Goal: Find specific page/section: Find specific page/section

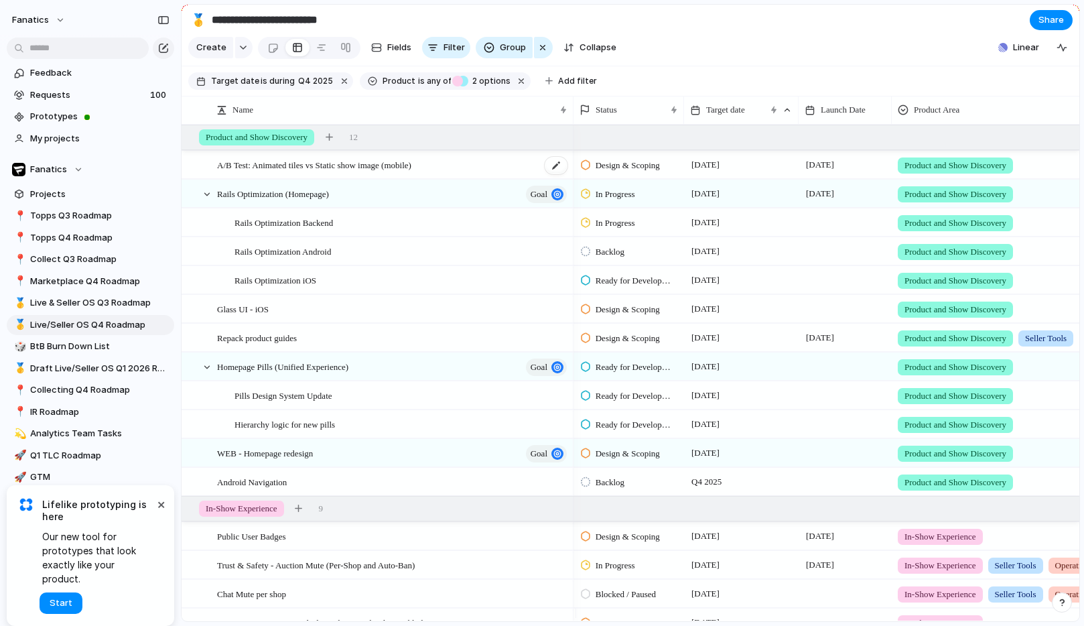
click at [409, 172] on span "A/B Test: Animated tiles vs Static show image (mobile)" at bounding box center [314, 164] width 194 height 15
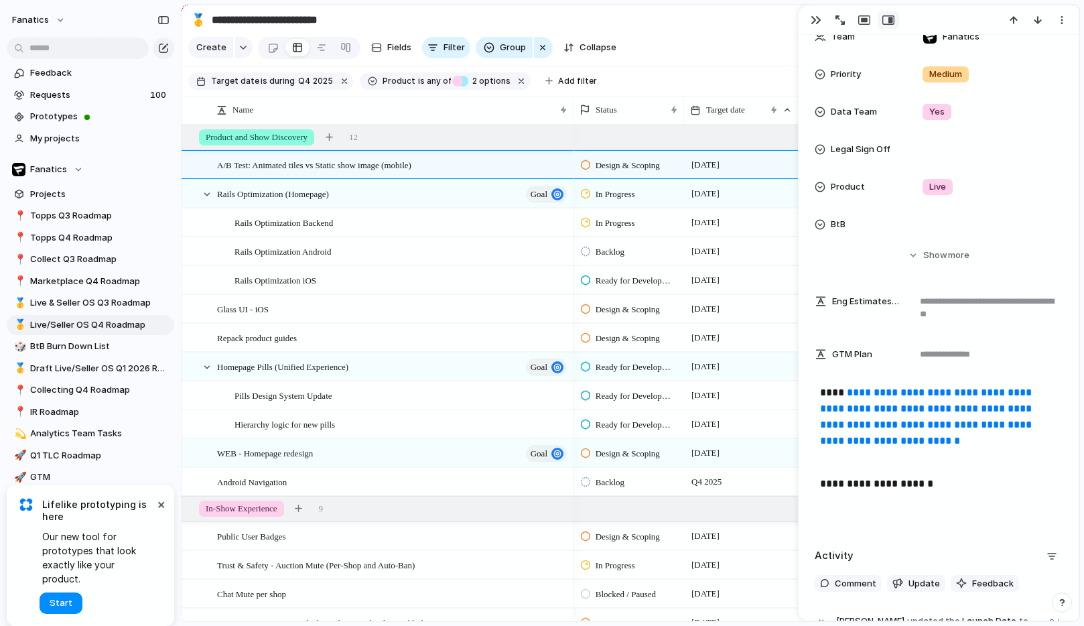
scroll to position [446, 0]
click at [940, 389] on link "**********" at bounding box center [927, 415] width 214 height 58
click at [817, 23] on div "button" at bounding box center [816, 20] width 11 height 11
